Goal: Find specific page/section: Find specific page/section

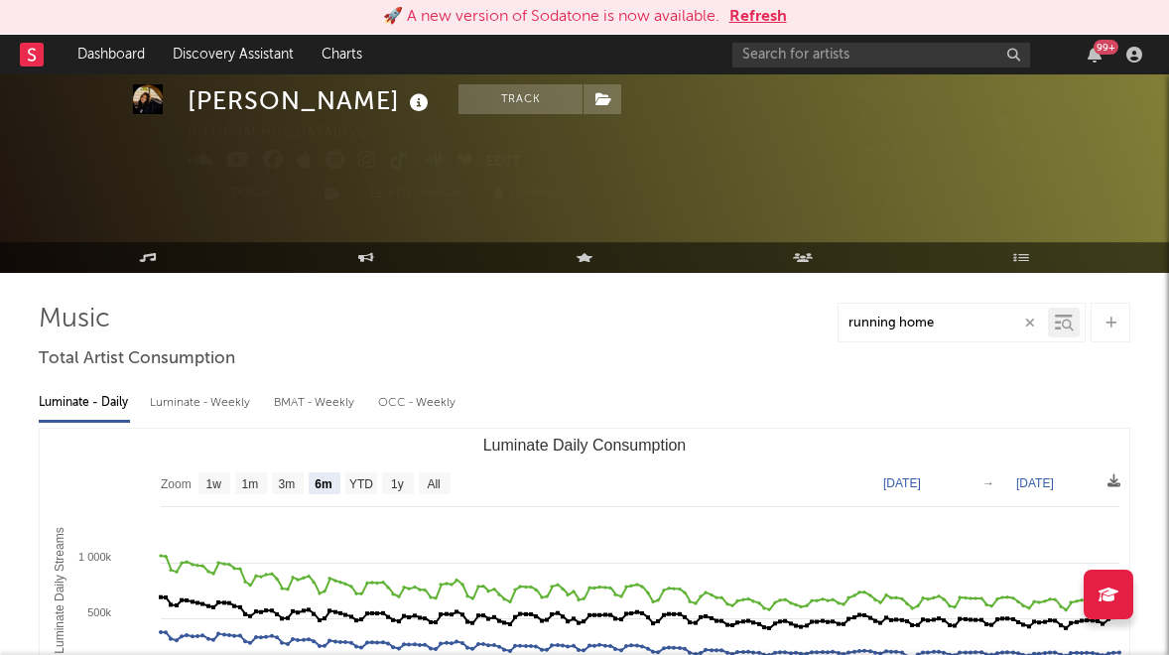
select select "6m"
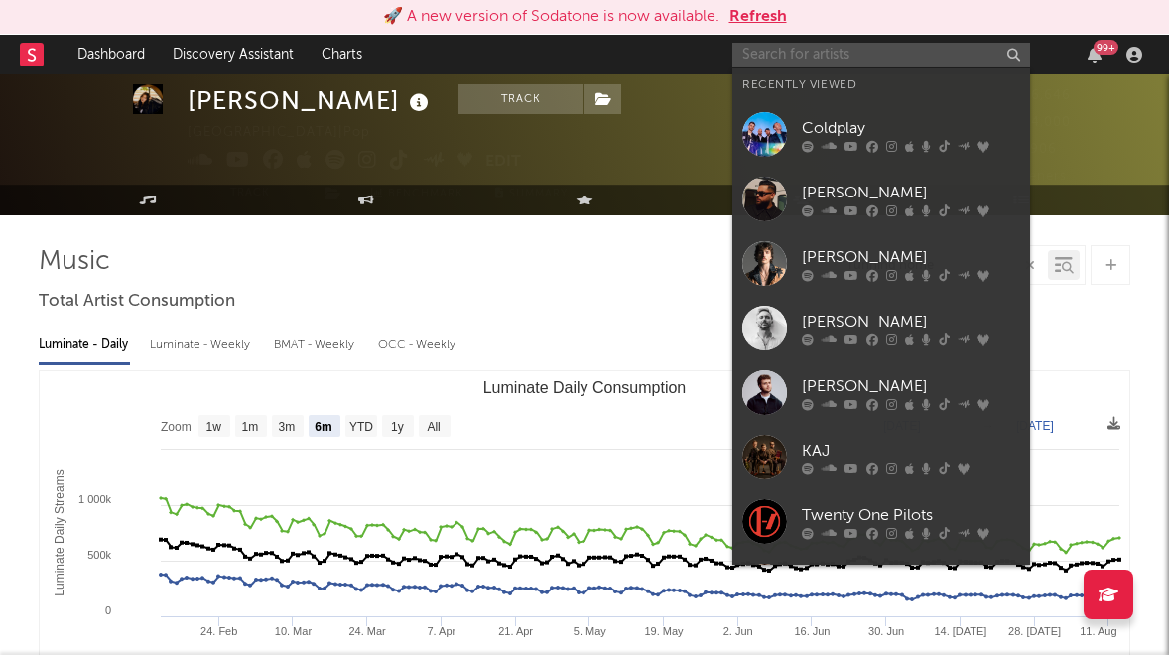
click at [912, 55] on input "text" at bounding box center [881, 55] width 298 height 25
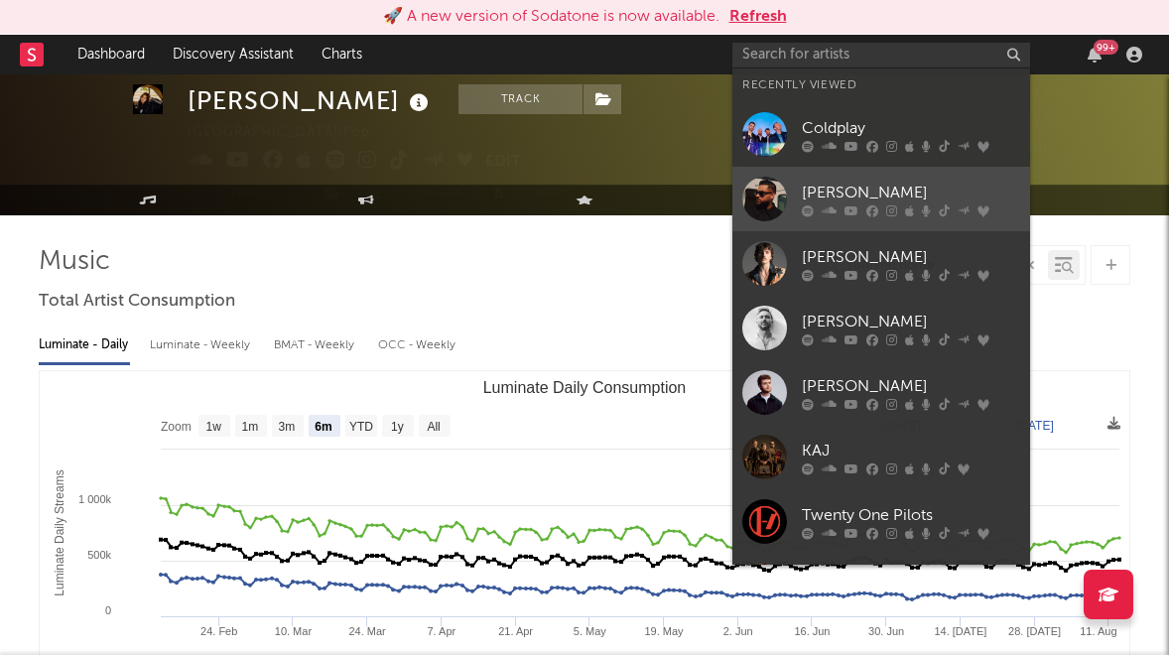
click at [851, 197] on div "[PERSON_NAME]" at bounding box center [911, 193] width 218 height 24
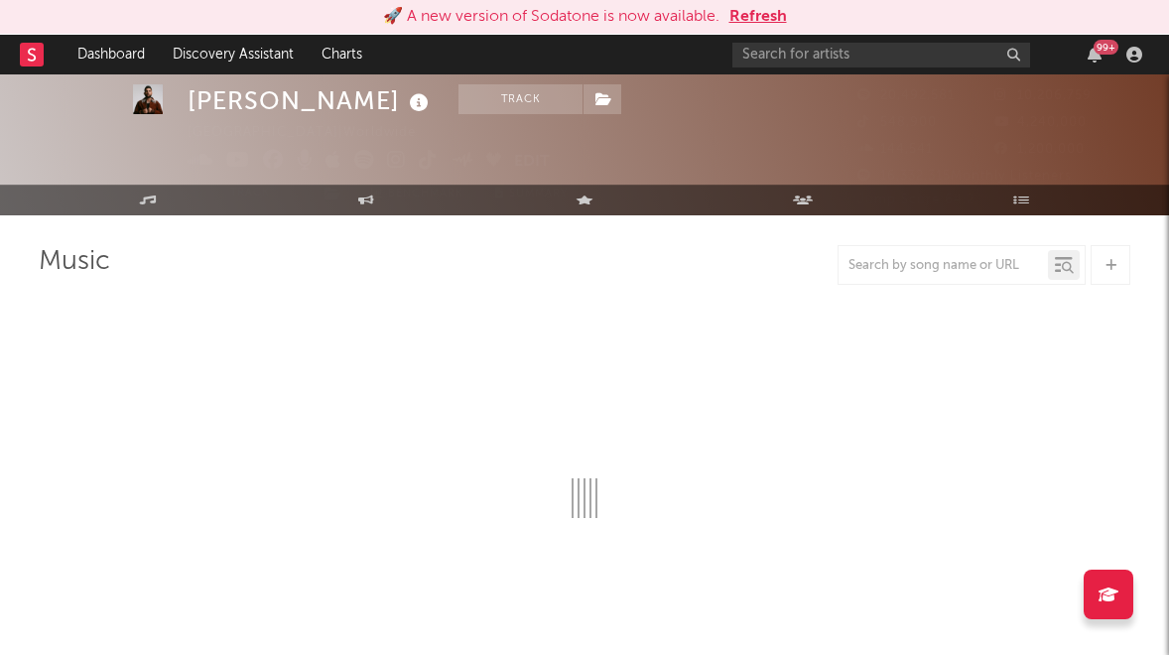
select select "6m"
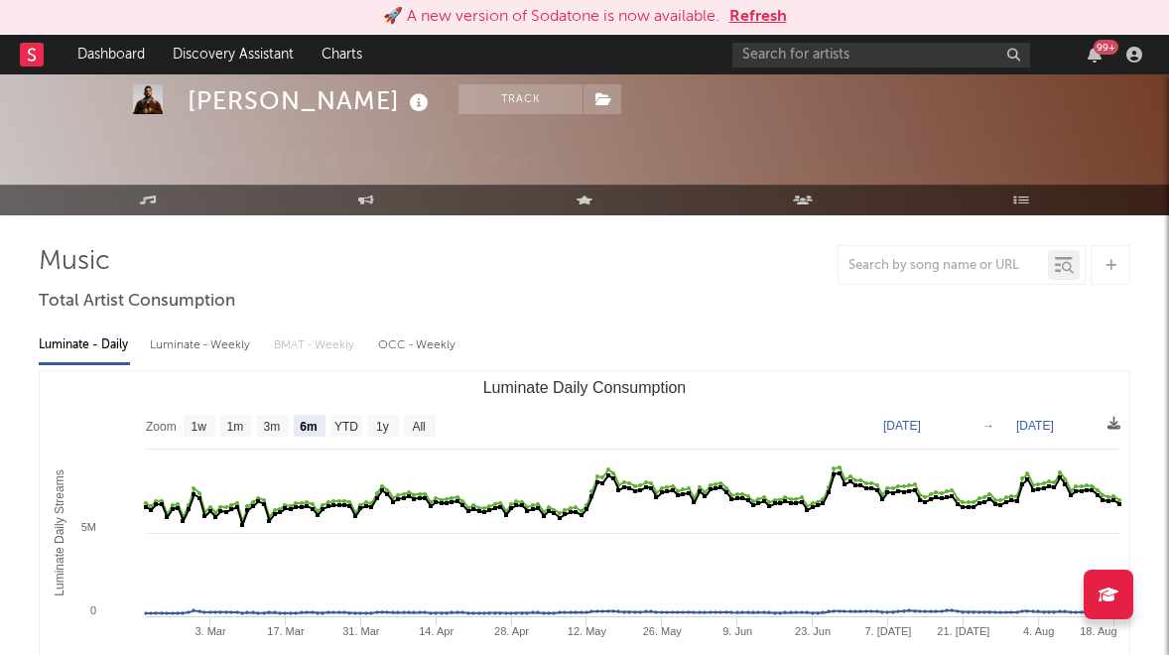
click at [762, 21] on button "Refresh" at bounding box center [758, 17] width 58 height 24
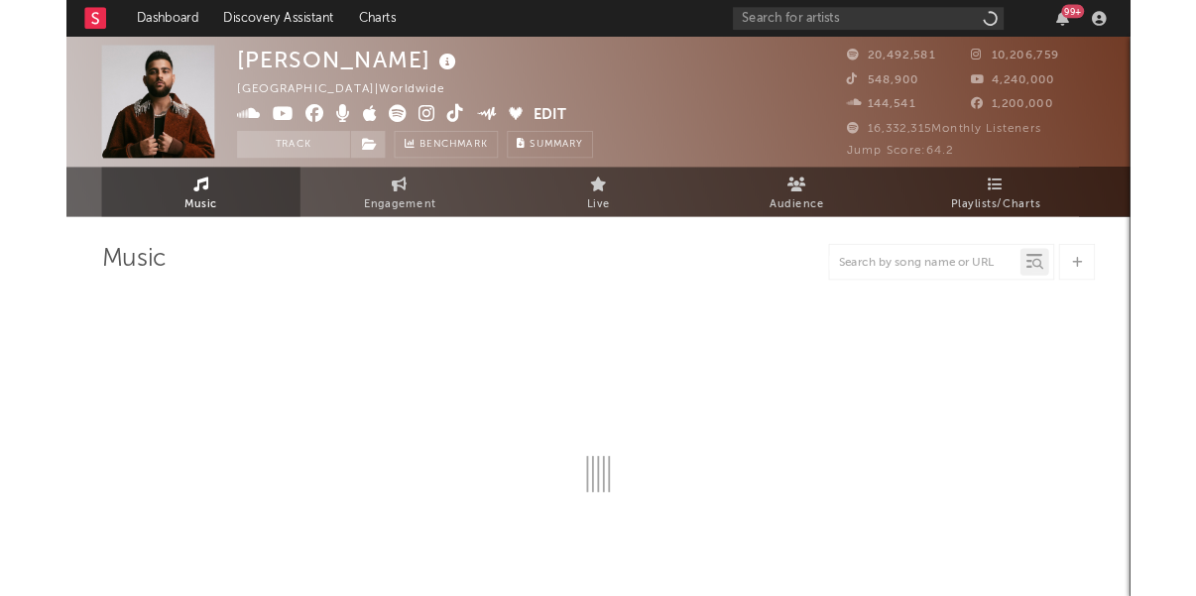
scroll to position [23, 0]
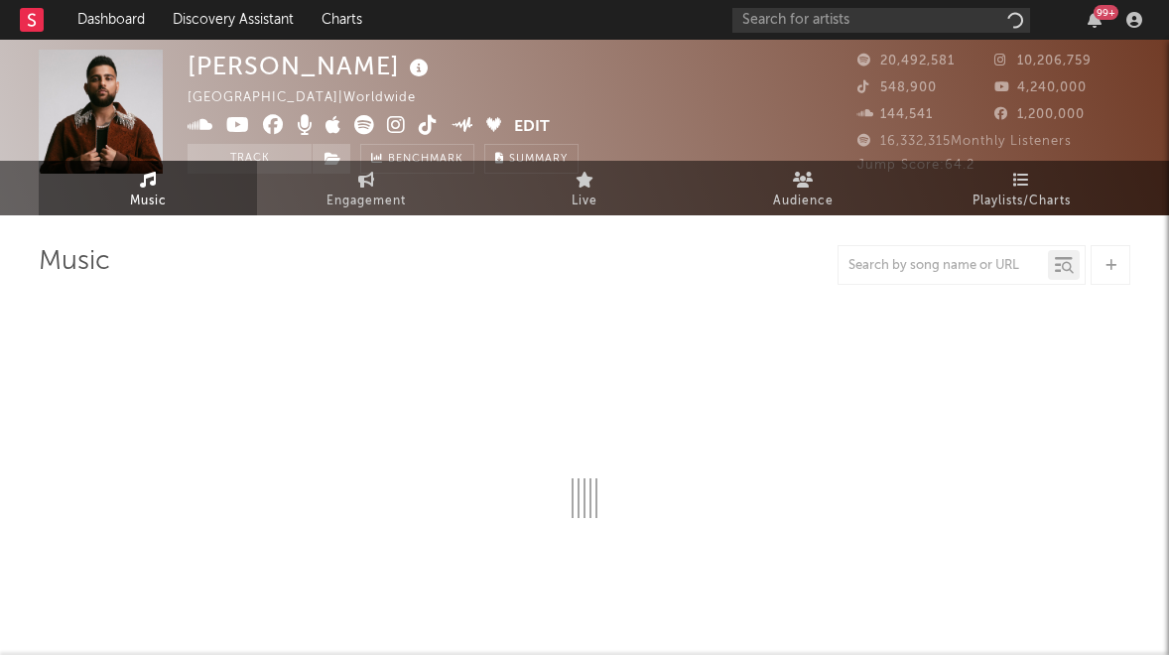
select select "6m"
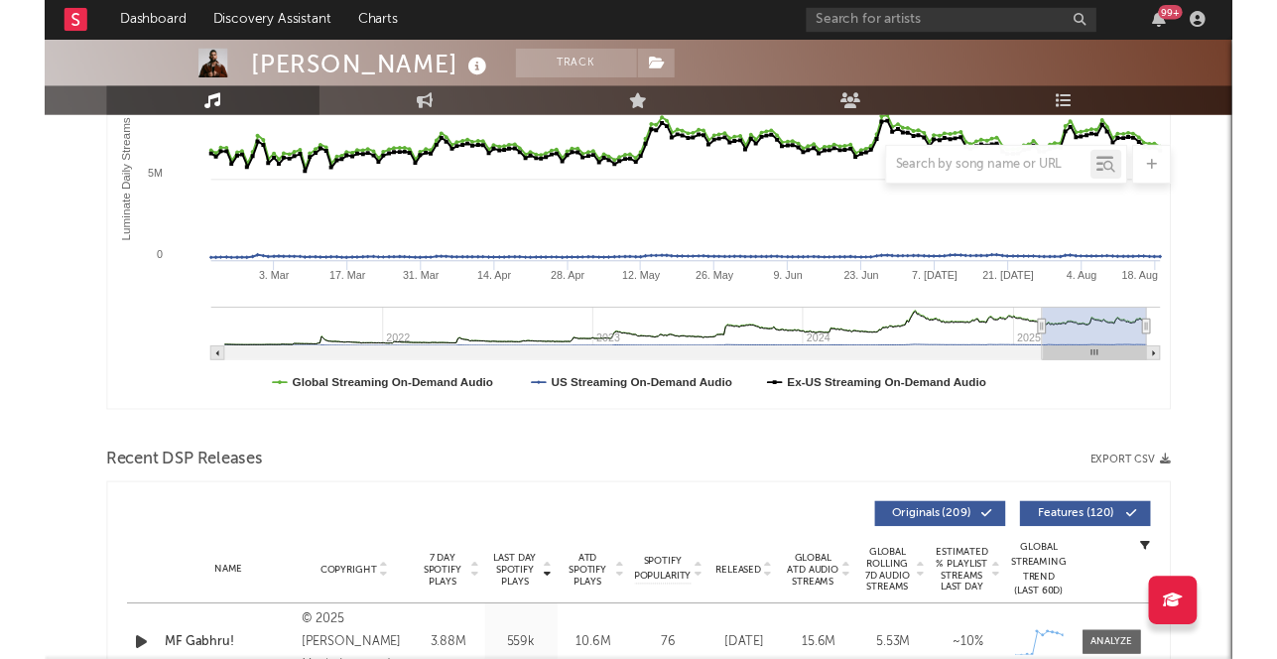
scroll to position [0, 0]
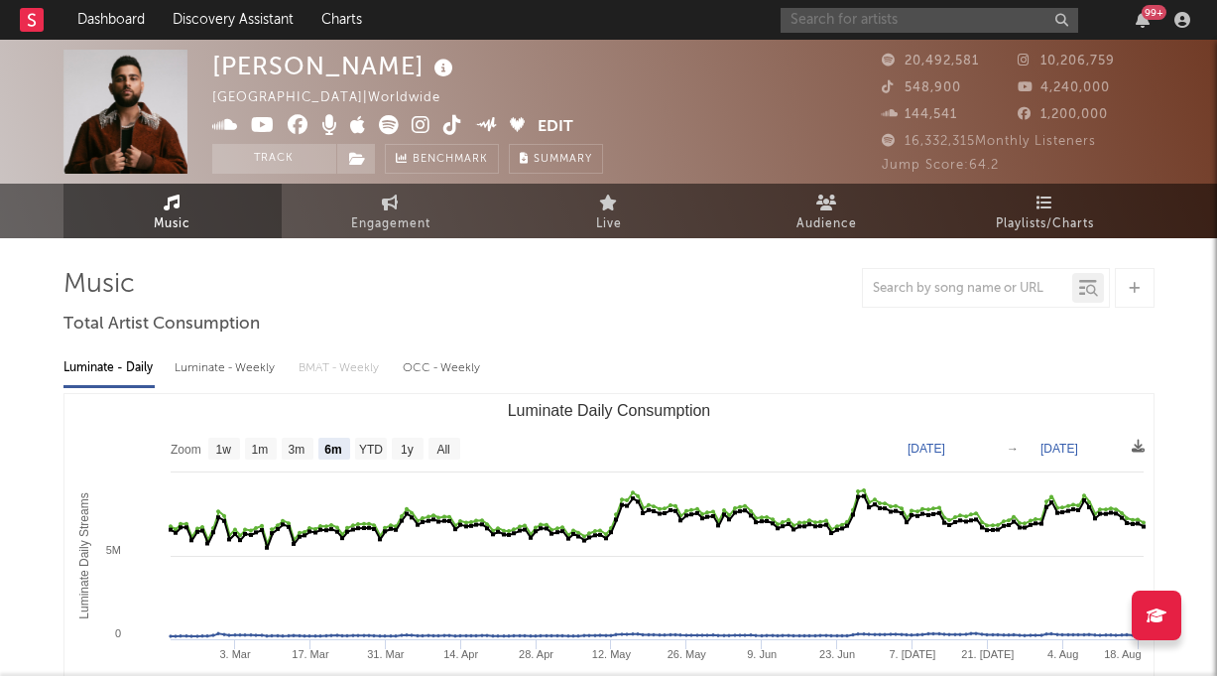
click at [987, 14] on input "text" at bounding box center [930, 20] width 298 height 25
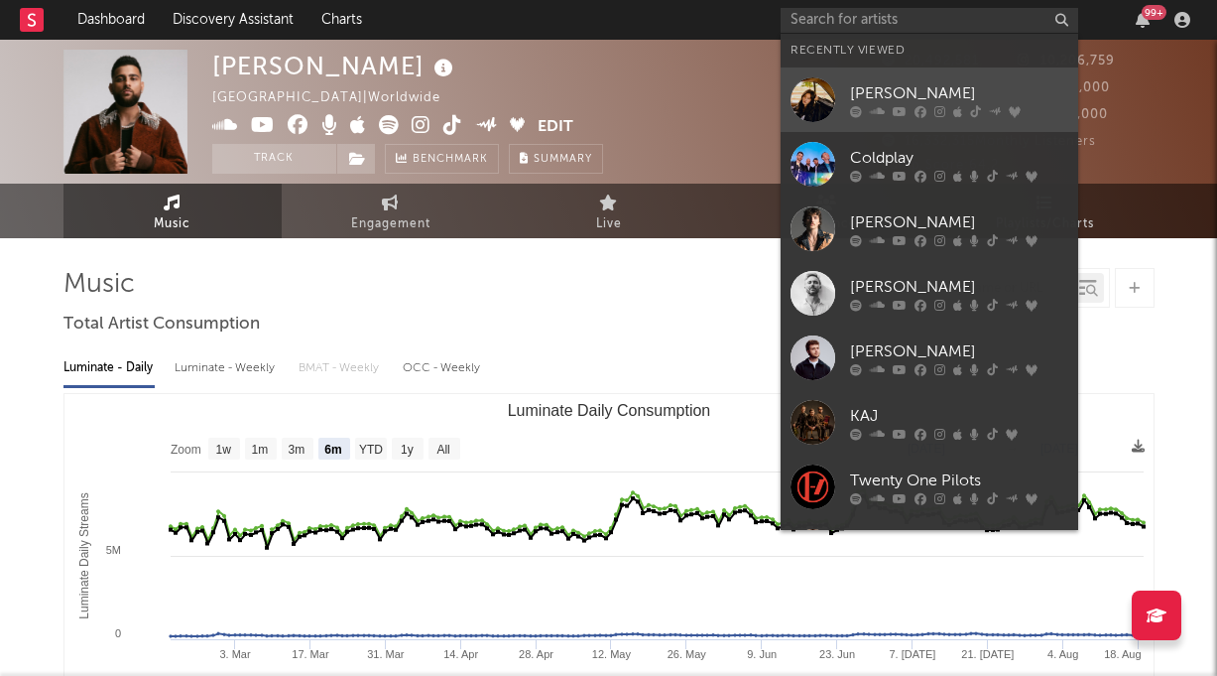
click at [903, 90] on div "[PERSON_NAME]" at bounding box center [959, 93] width 218 height 24
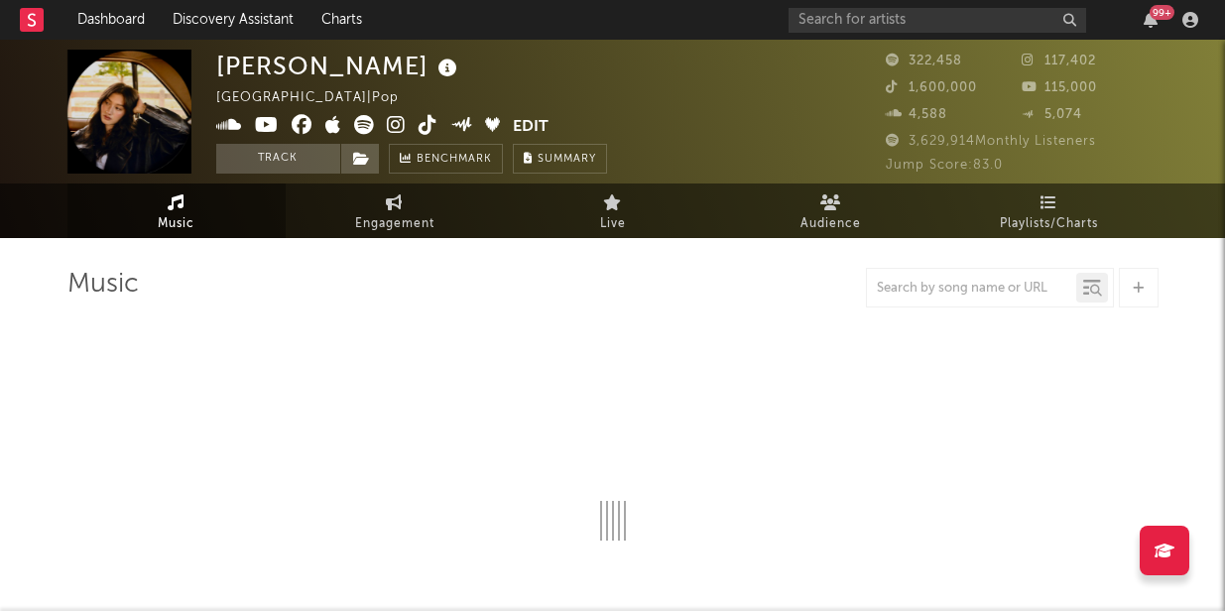
select select "6m"
